Goal: Task Accomplishment & Management: Use online tool/utility

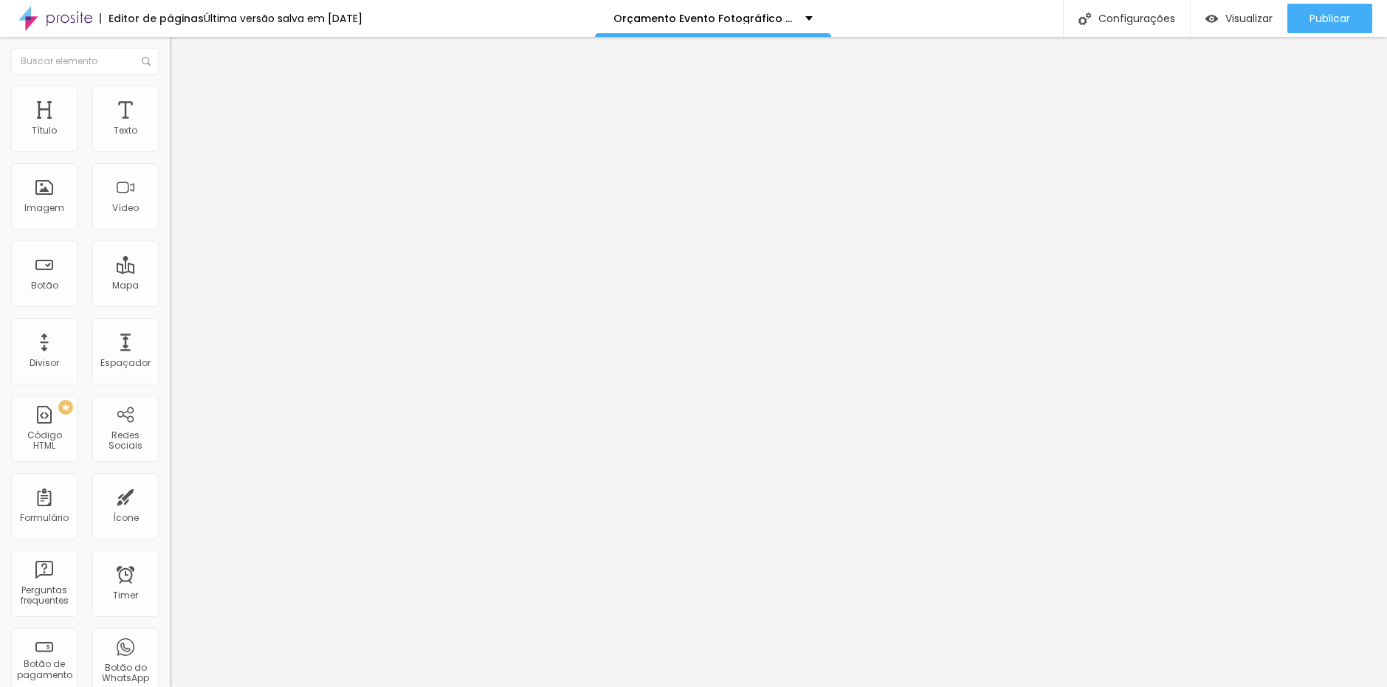
click at [170, 100] on li "Avançado" at bounding box center [255, 107] width 170 height 15
click at [183, 104] on span "Avançado" at bounding box center [207, 110] width 49 height 13
click at [170, 113] on li "Avançado" at bounding box center [255, 107] width 170 height 15
click at [183, 106] on span "Avançado" at bounding box center [207, 110] width 49 height 13
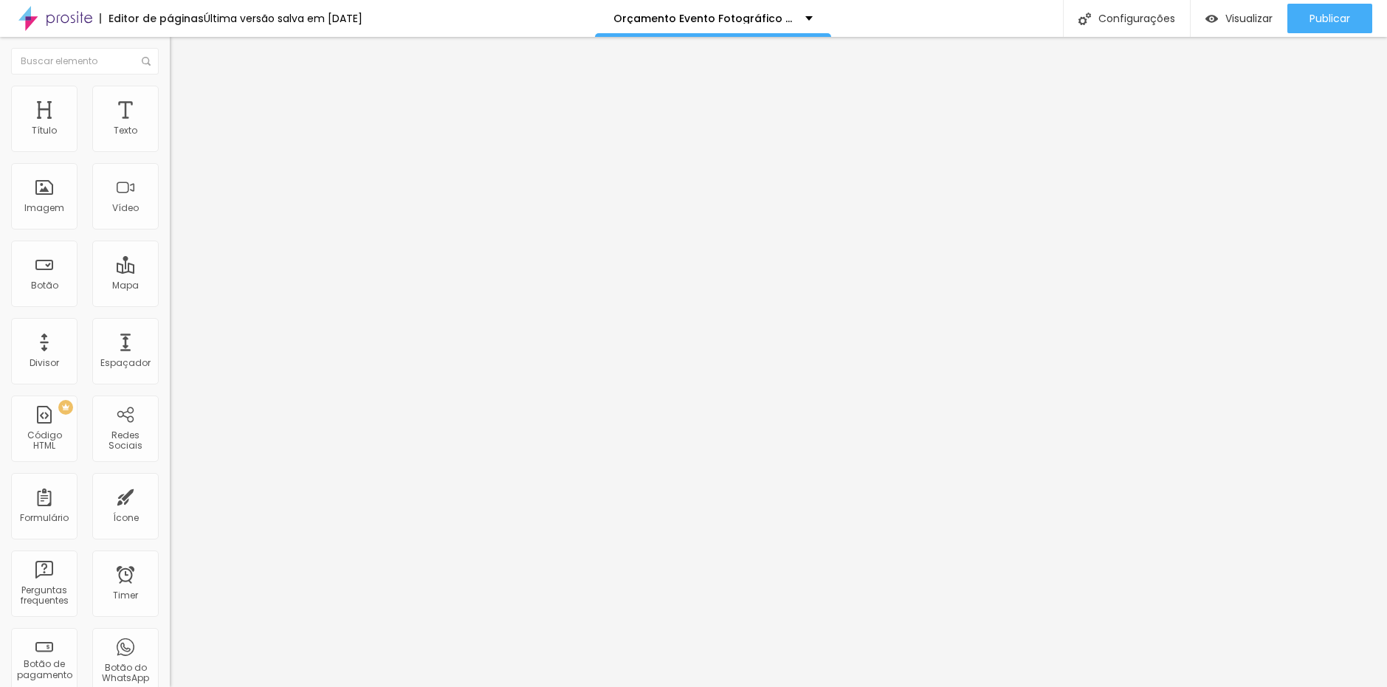
click at [183, 109] on span "Avançado" at bounding box center [207, 110] width 49 height 13
click at [170, 100] on img at bounding box center [176, 106] width 13 height 13
click at [170, 100] on li "Avançado" at bounding box center [255, 107] width 170 height 15
